Goal: Information Seeking & Learning: Find specific fact

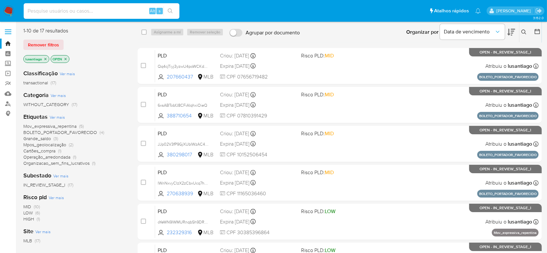
click at [78, 10] on input at bounding box center [102, 11] width 156 height 8
paste input "232329316"
type input "232329316"
click at [168, 10] on icon "search-icon" at bounding box center [170, 10] width 5 height 5
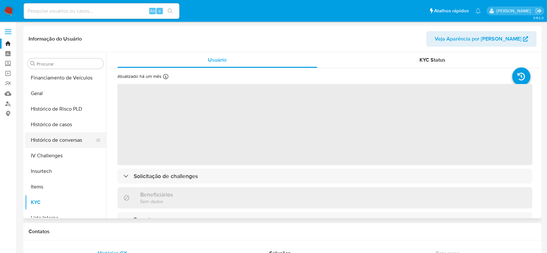
scroll to position [188, 0]
click at [61, 127] on button "Histórico de casos" at bounding box center [63, 125] width 76 height 16
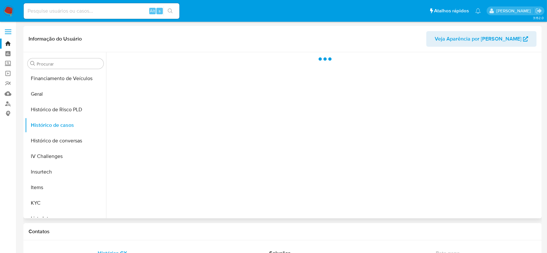
select select "10"
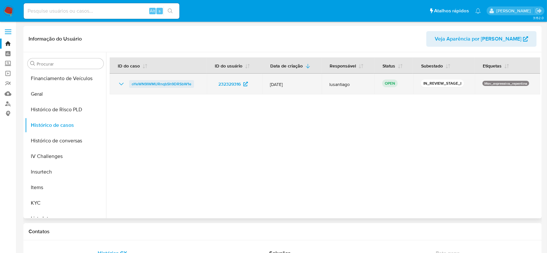
click at [155, 82] on span "oYeWN9lWMURnqbSh9DRSbW1e" at bounding box center [162, 84] width 60 height 8
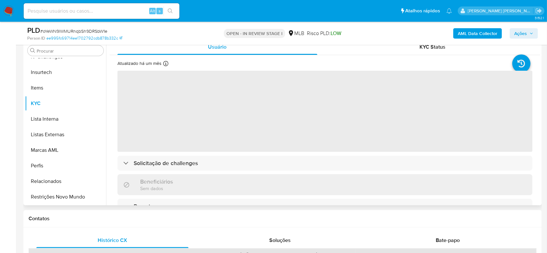
scroll to position [130, 0]
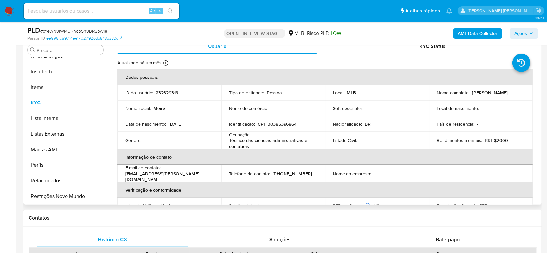
select select "10"
click at [288, 124] on p "CPF 30385396864" at bounding box center [277, 124] width 39 height 6
copy p "30385396864"
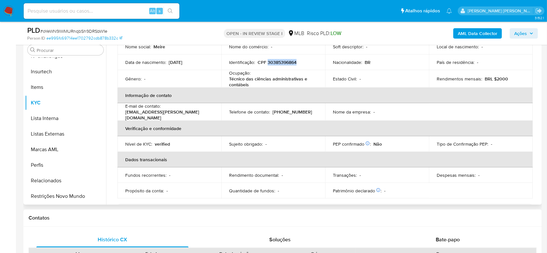
scroll to position [18, 0]
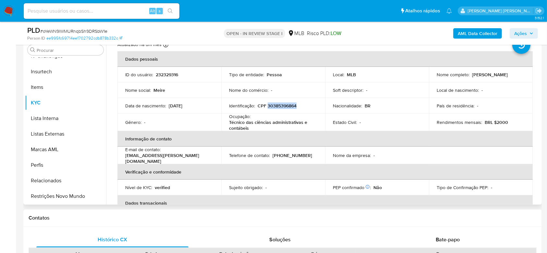
click at [280, 104] on p "CPF 30385396864" at bounding box center [277, 106] width 39 height 6
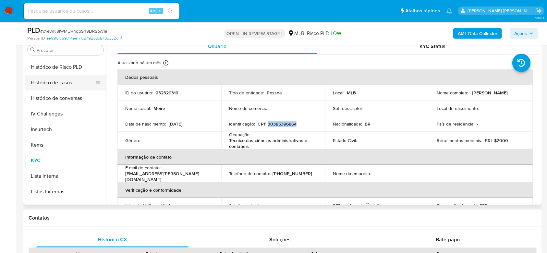
scroll to position [188, 0]
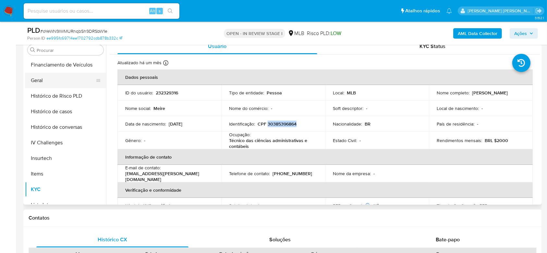
click at [43, 79] on button "Geral" at bounding box center [63, 81] width 76 height 16
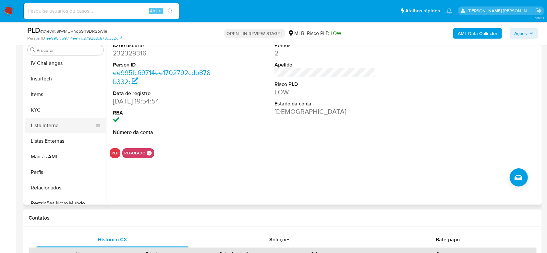
scroll to position [274, 0]
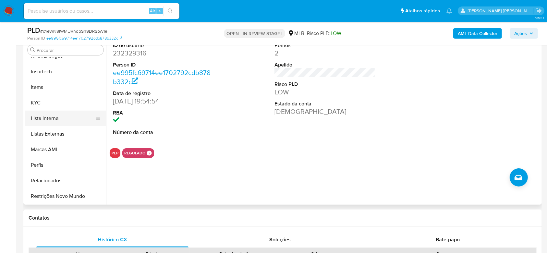
click at [55, 119] on button "Lista Interna" at bounding box center [63, 119] width 76 height 16
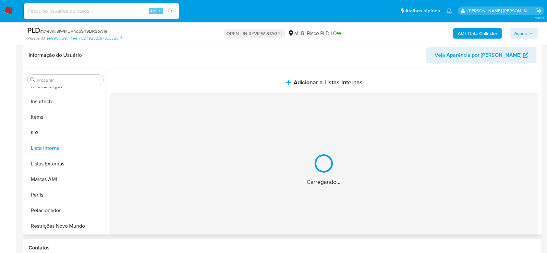
scroll to position [86, 0]
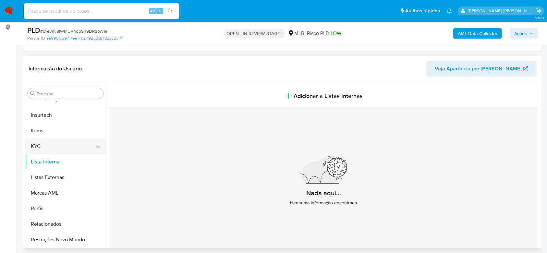
click at [52, 152] on button "KYC" at bounding box center [63, 147] width 76 height 16
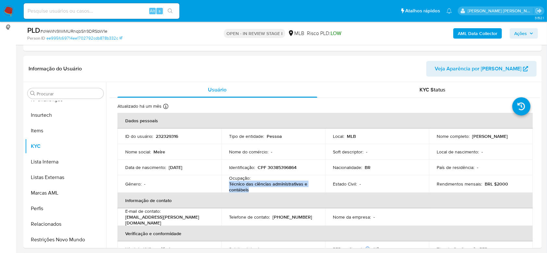
drag, startPoint x: 251, startPoint y: 191, endPoint x: 228, endPoint y: 186, distance: 23.0
click at [229, 186] on p "Técnico das ciências administrativas e contábeis" at bounding box center [272, 187] width 86 height 12
copy p "Técnico das ciências administrativas e contábeis"
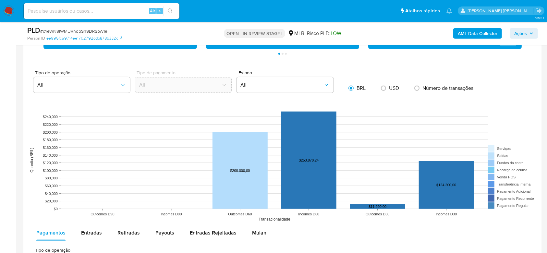
scroll to position [605, 0]
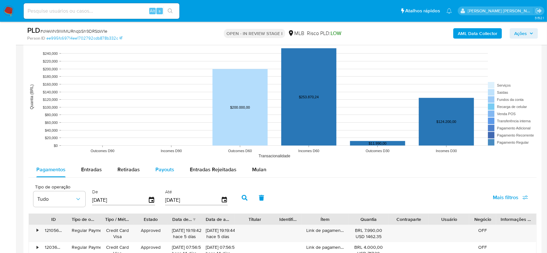
click at [161, 167] on span "Payouts" at bounding box center [164, 169] width 19 height 7
select select "10"
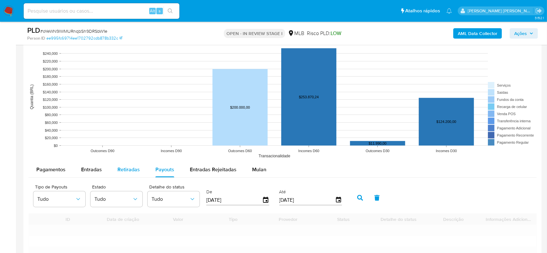
click at [125, 170] on span "Retiradas" at bounding box center [128, 169] width 22 height 7
select select "10"
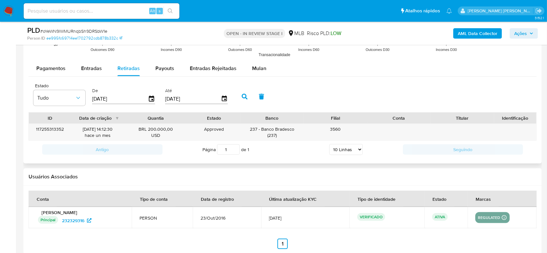
scroll to position [735, 0]
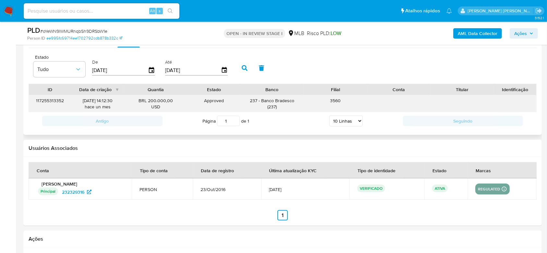
drag, startPoint x: 299, startPoint y: 102, endPoint x: 261, endPoint y: 101, distance: 38.6
click at [261, 101] on div "237 - Banco Bradesco ( 237 )" at bounding box center [271, 103] width 63 height 17
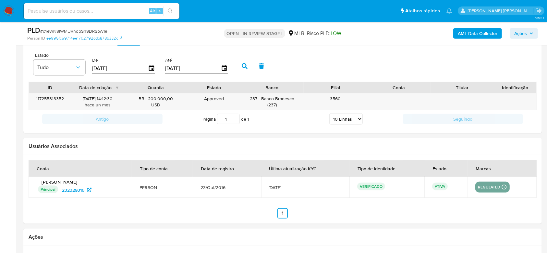
scroll to position [709, 0]
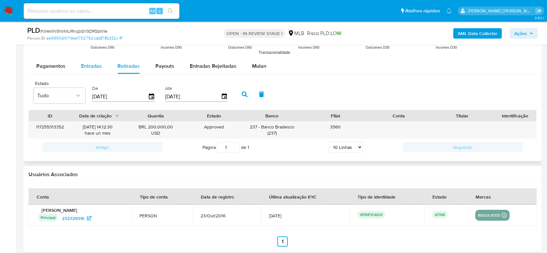
click at [98, 66] on span "Entradas" at bounding box center [91, 65] width 21 height 7
select select "10"
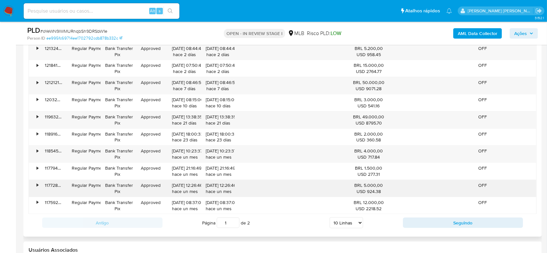
scroll to position [796, 0]
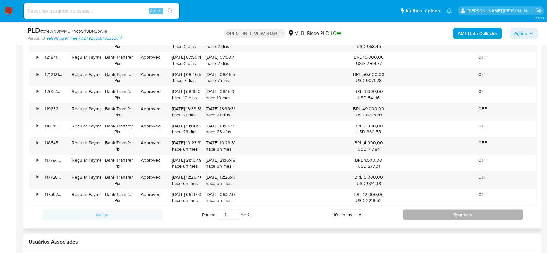
click at [444, 214] on button "Seguindo" at bounding box center [463, 215] width 120 height 10
type input "2"
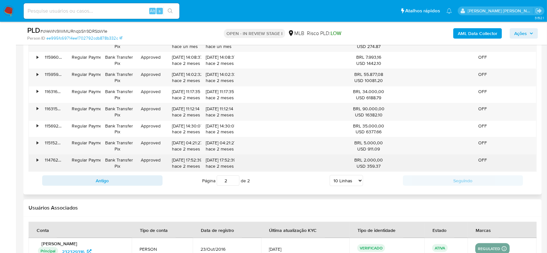
scroll to position [752, 0]
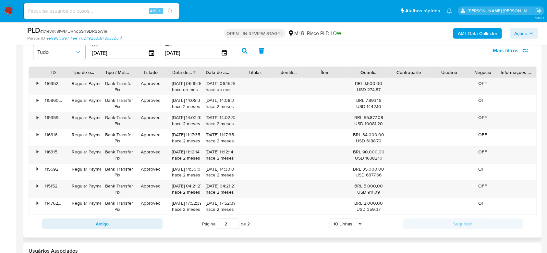
click at [94, 54] on input "[DATE]" at bounding box center [120, 53] width 56 height 10
type input "10/52/025_"
click at [242, 53] on icon "button" at bounding box center [245, 51] width 6 height 6
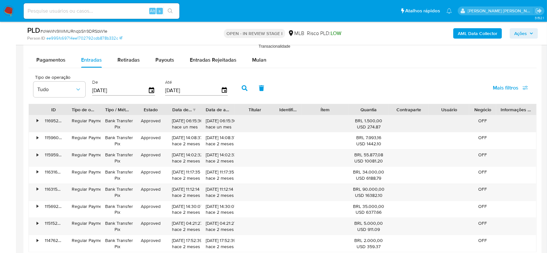
scroll to position [709, 0]
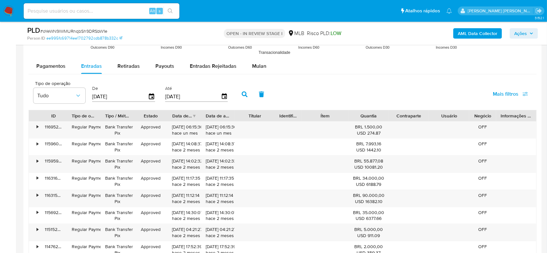
click at [102, 96] on input "01/01/2025" at bounding box center [120, 97] width 56 height 10
click at [104, 97] on input "01/01/2025" at bounding box center [120, 97] width 56 height 10
click at [121, 97] on input "01/06/2025" at bounding box center [120, 97] width 56 height 10
type input "01/06/202_"
click at [245, 92] on icon "button" at bounding box center [245, 95] width 6 height 6
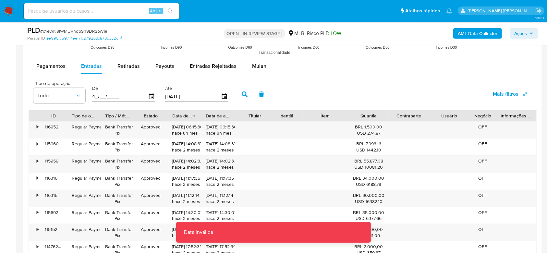
click at [121, 96] on input "4_/__/____" at bounding box center [120, 97] width 56 height 10
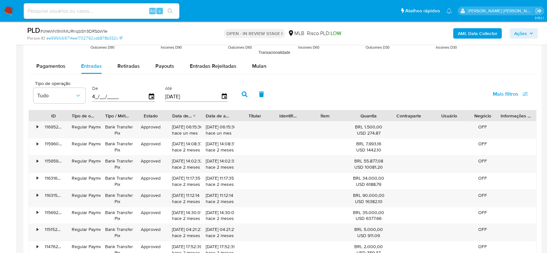
drag, startPoint x: 124, startPoint y: 97, endPoint x: 87, endPoint y: 97, distance: 36.3
click at [87, 97] on div "Tipo de operação Tudo De 4_/__/____ Até 13/08/2025" at bounding box center [132, 94] width 204 height 26
type input "13/08/202_"
type input "4_/__/____"
type input "13/08/2024"
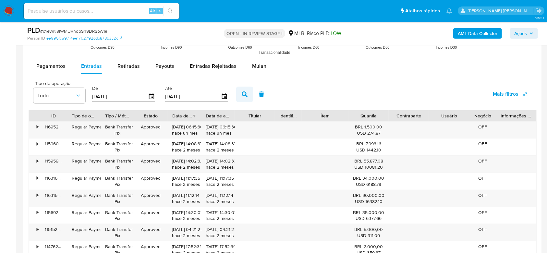
click at [246, 93] on icon "button" at bounding box center [245, 95] width 6 height 6
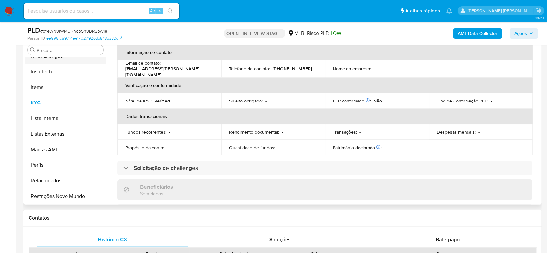
scroll to position [188, 0]
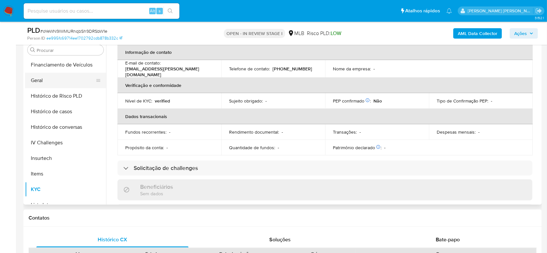
click at [44, 77] on button "Geral" at bounding box center [63, 81] width 76 height 16
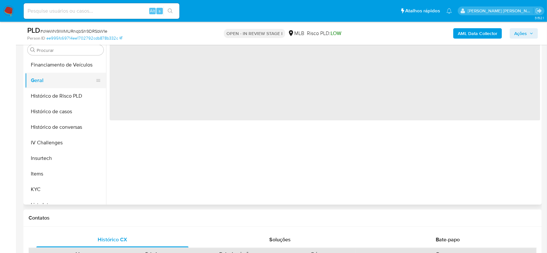
scroll to position [0, 0]
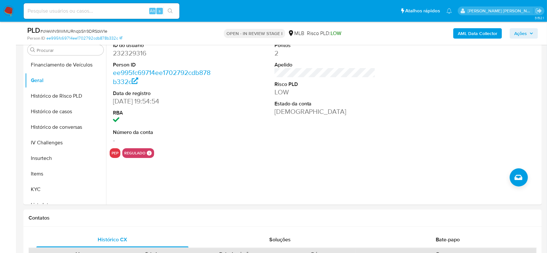
click at [521, 32] on span "Ações" at bounding box center [520, 33] width 13 height 10
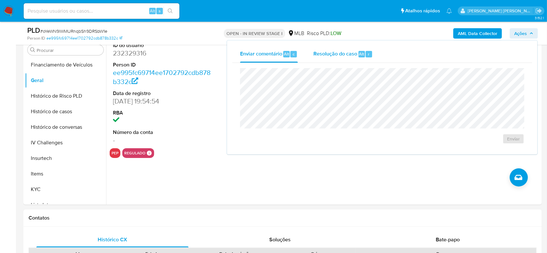
drag, startPoint x: 348, startPoint y: 58, endPoint x: 347, endPoint y: 66, distance: 7.8
click at [348, 58] on div "Resolução do caso Alt r" at bounding box center [342, 54] width 59 height 17
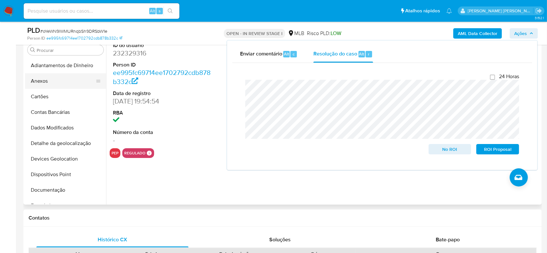
click at [46, 80] on button "Anexos" at bounding box center [63, 81] width 76 height 16
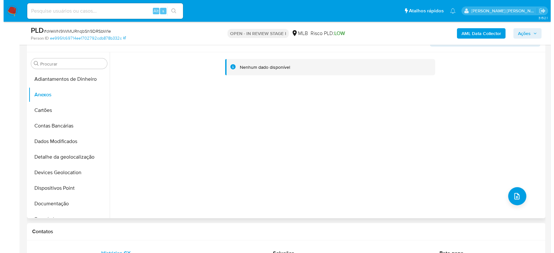
scroll to position [130, 0]
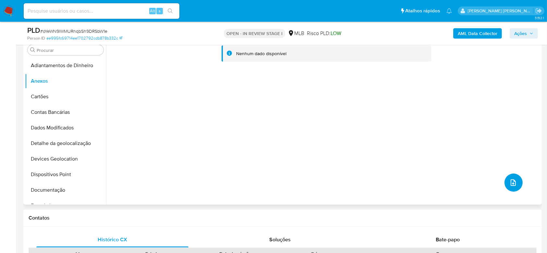
click at [508, 182] on button "upload-file" at bounding box center [514, 183] width 18 height 18
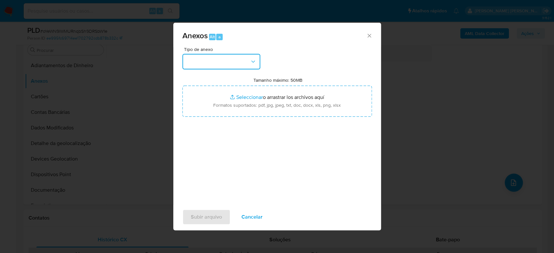
click at [220, 61] on button "button" at bounding box center [221, 62] width 78 height 16
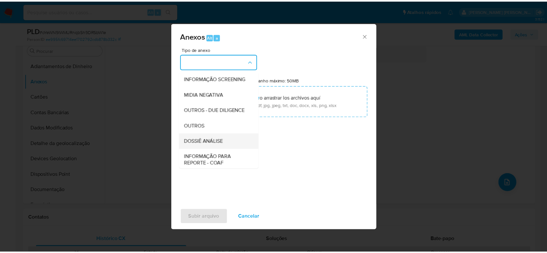
scroll to position [100, 0]
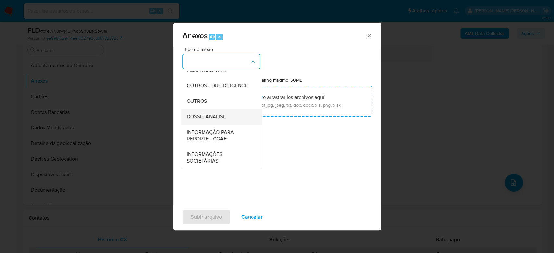
click at [211, 116] on span "DOSSIÊ ANÁLISE" at bounding box center [205, 117] width 39 height 6
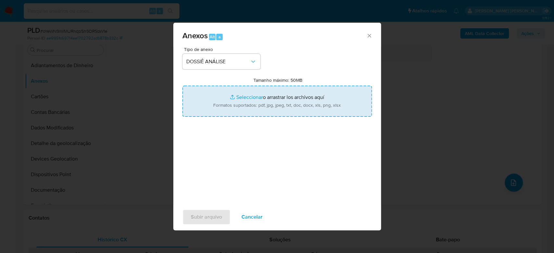
type input "C:\fakepath\Mulan 232329316_2025_08_13_10_59_10.xlsx"
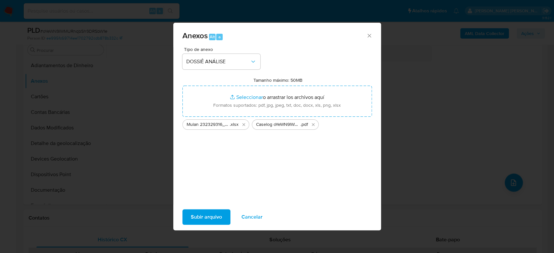
click at [212, 217] on span "Subir arquivo" at bounding box center [206, 217] width 31 height 14
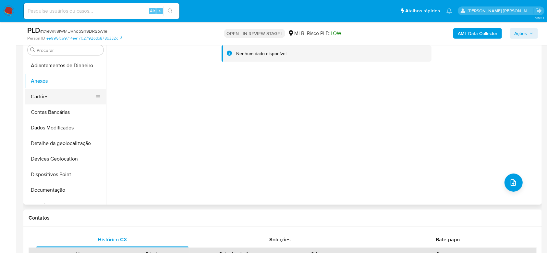
drag, startPoint x: 69, startPoint y: 94, endPoint x: 67, endPoint y: 91, distance: 3.9
click at [69, 93] on button "Cartões" at bounding box center [63, 97] width 76 height 16
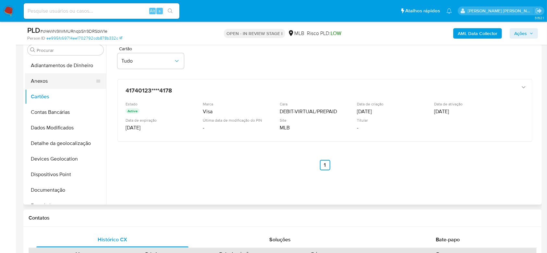
click at [60, 80] on button "Anexos" at bounding box center [63, 81] width 76 height 16
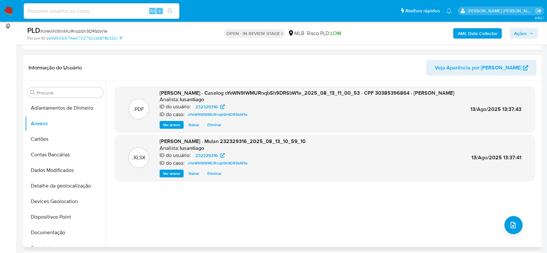
scroll to position [86, 0]
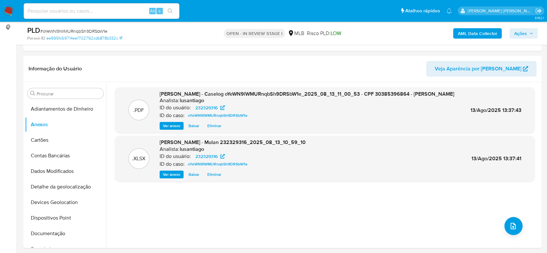
click at [480, 34] on b "AML Data Collector" at bounding box center [478, 33] width 40 height 10
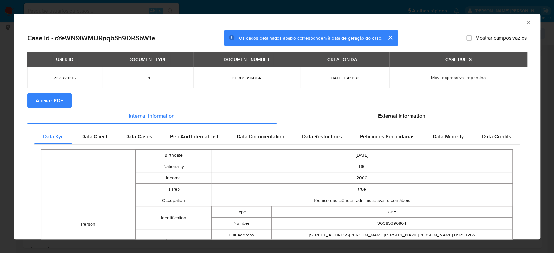
click at [55, 100] on span "Anexar PDF" at bounding box center [50, 100] width 28 height 14
click at [525, 23] on icon "Fechar a janela" at bounding box center [528, 22] width 6 height 6
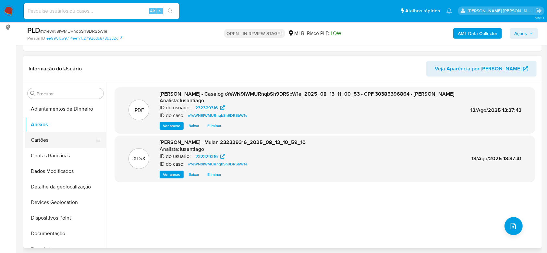
click at [49, 136] on button "Cartões" at bounding box center [63, 140] width 76 height 16
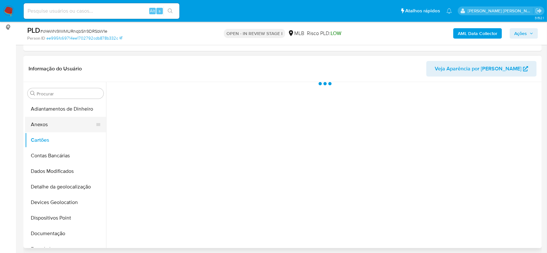
click at [49, 126] on button "Anexos" at bounding box center [63, 125] width 76 height 16
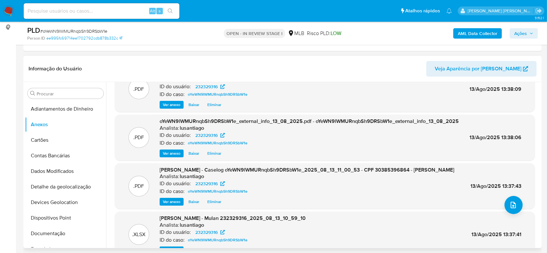
scroll to position [50, 0]
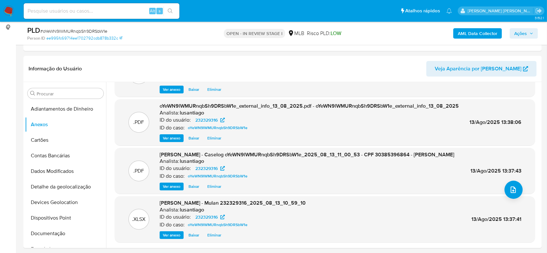
click at [517, 32] on span "Ações" at bounding box center [520, 33] width 13 height 10
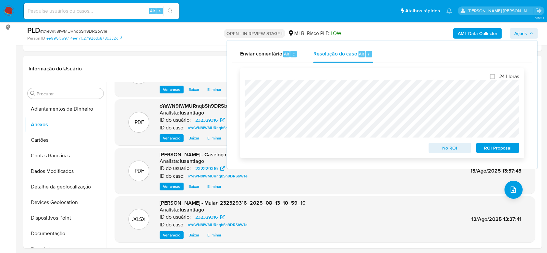
click at [453, 149] on span "No ROI" at bounding box center [450, 147] width 34 height 9
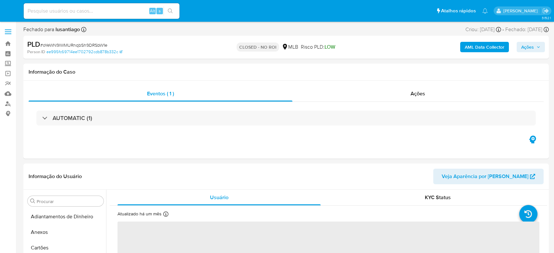
select select "10"
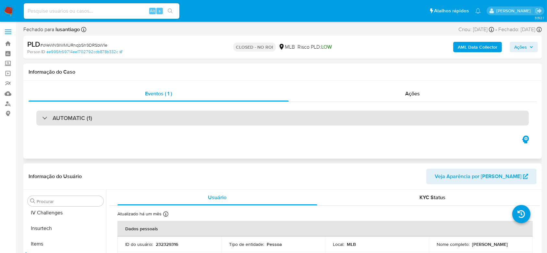
scroll to position [274, 0]
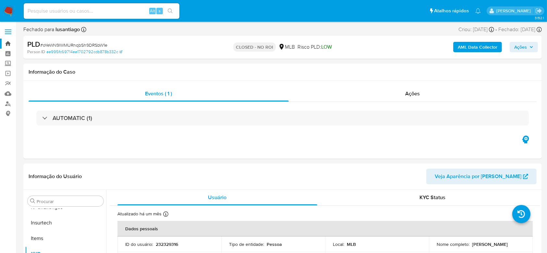
click at [5, 43] on link "Bandeja" at bounding box center [38, 44] width 77 height 10
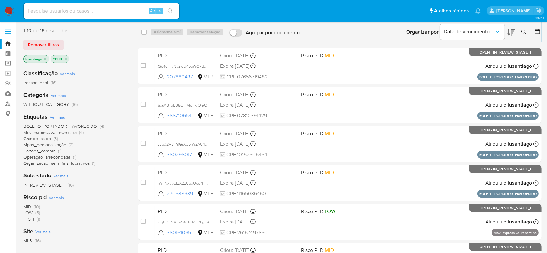
click at [78, 10] on input at bounding box center [102, 11] width 156 height 8
paste input "346789227"
type input "346789227"
click at [168, 10] on icon "search-icon" at bounding box center [170, 10] width 5 height 5
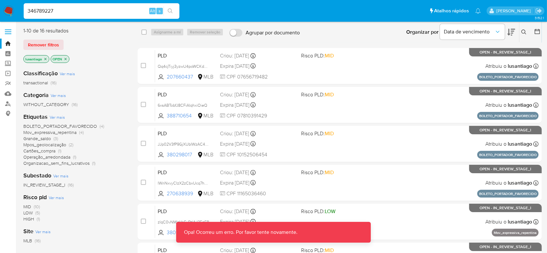
click at [66, 11] on input "346789227" at bounding box center [102, 11] width 156 height 8
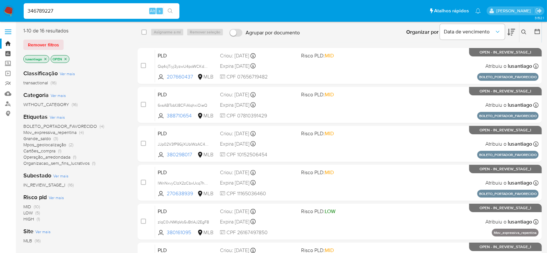
click at [8, 57] on link "Painel" at bounding box center [38, 54] width 77 height 10
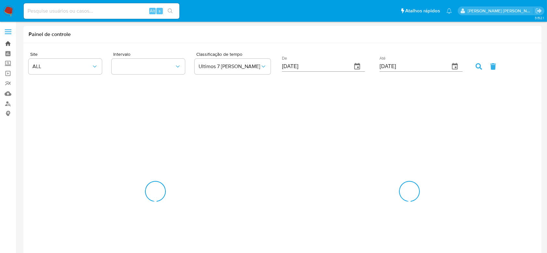
click at [9, 43] on link "Bandeja" at bounding box center [38, 44] width 77 height 10
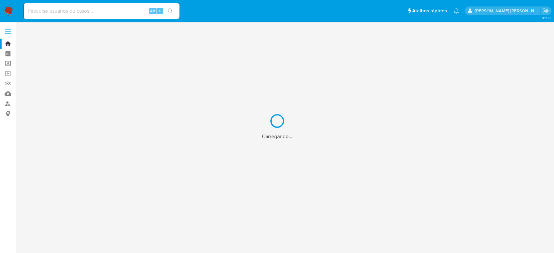
click at [92, 11] on div "Carregando..." at bounding box center [277, 126] width 554 height 253
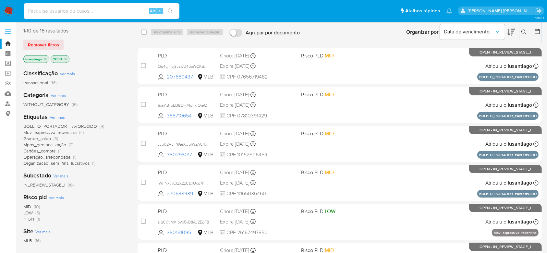
click at [58, 11] on input at bounding box center [102, 11] width 156 height 8
paste input "346789227"
type input "346789227"
click at [168, 10] on icon "search-icon" at bounding box center [170, 10] width 5 height 5
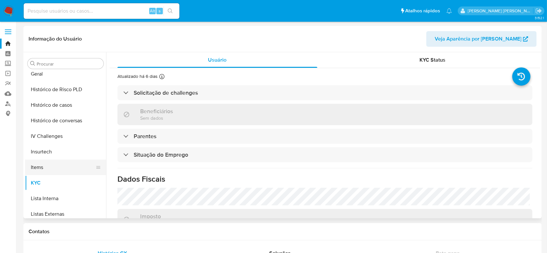
scroll to position [188, 0]
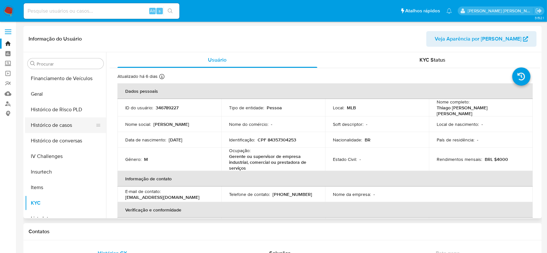
select select "10"
click at [58, 127] on button "Histórico de casos" at bounding box center [63, 125] width 76 height 16
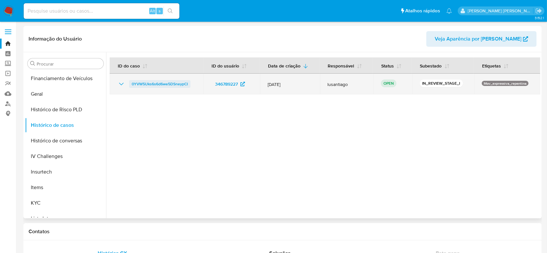
click at [151, 84] on span "0YVW5Uks6s6d6we5DSneypCI" at bounding box center [160, 84] width 56 height 8
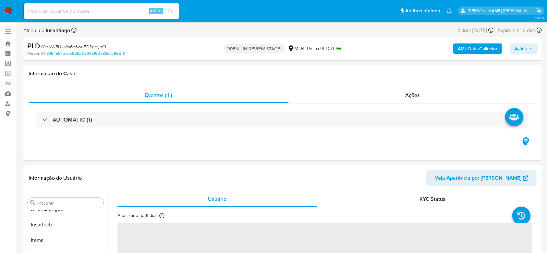
scroll to position [274, 0]
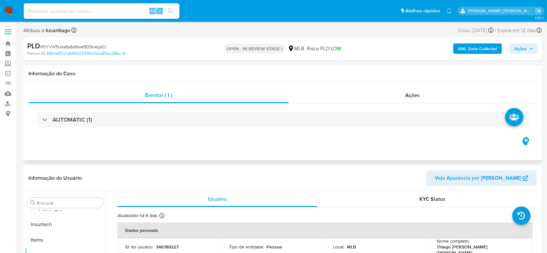
select select "10"
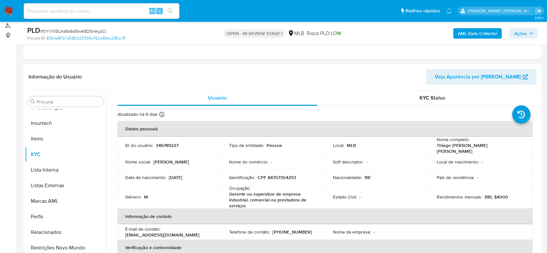
scroll to position [86, 0]
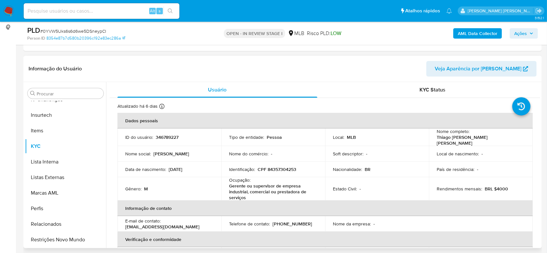
click at [283, 167] on p "CPF 84357304253" at bounding box center [277, 169] width 39 height 6
copy p "84357304253"
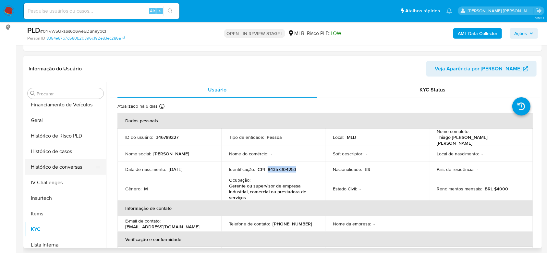
scroll to position [188, 0]
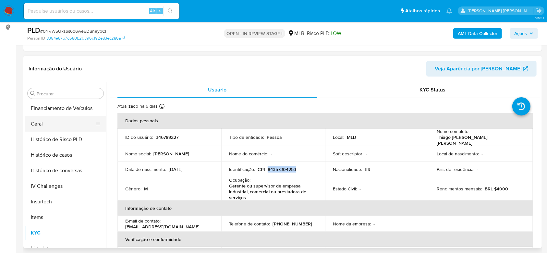
click at [45, 122] on button "Geral" at bounding box center [63, 124] width 76 height 16
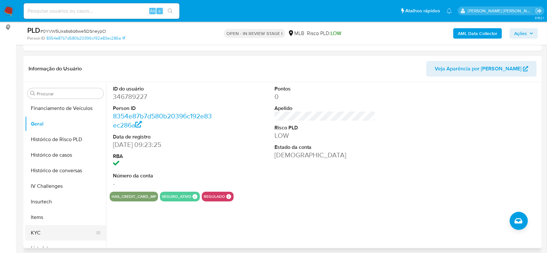
click at [49, 230] on button "KYC" at bounding box center [63, 233] width 76 height 16
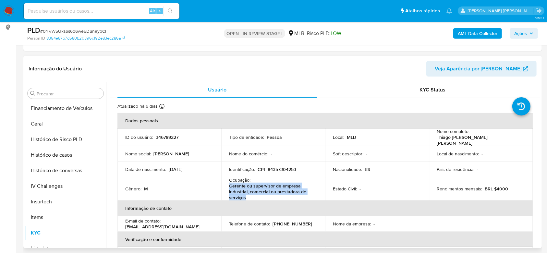
drag, startPoint x: 248, startPoint y: 196, endPoint x: 225, endPoint y: 183, distance: 26.6
click at [225, 183] on td "Ocupação : Gerente ou supervisor de empresa industrial, comercial ou prestadora…" at bounding box center [273, 188] width 104 height 23
copy p "Gerente ou supervisor de empresa industrial, comercial ou prestadora de serviços"
